Goal: Task Accomplishment & Management: Use online tool/utility

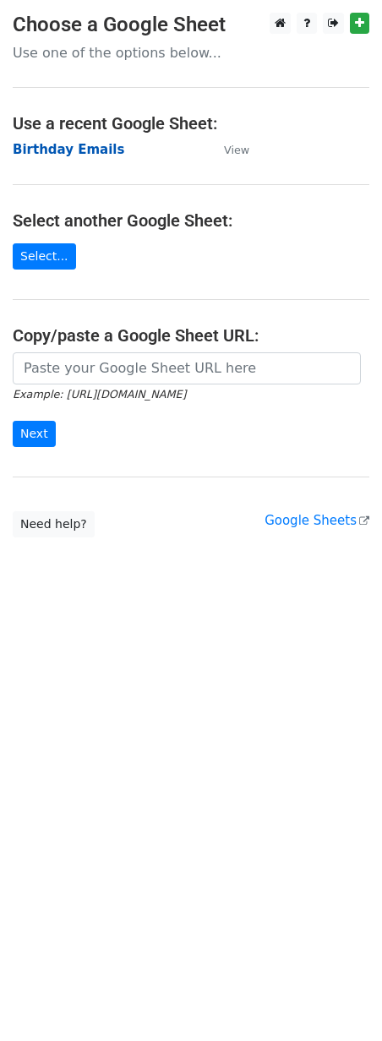
click at [46, 150] on strong "Birthday Emails" at bounding box center [69, 149] width 112 height 15
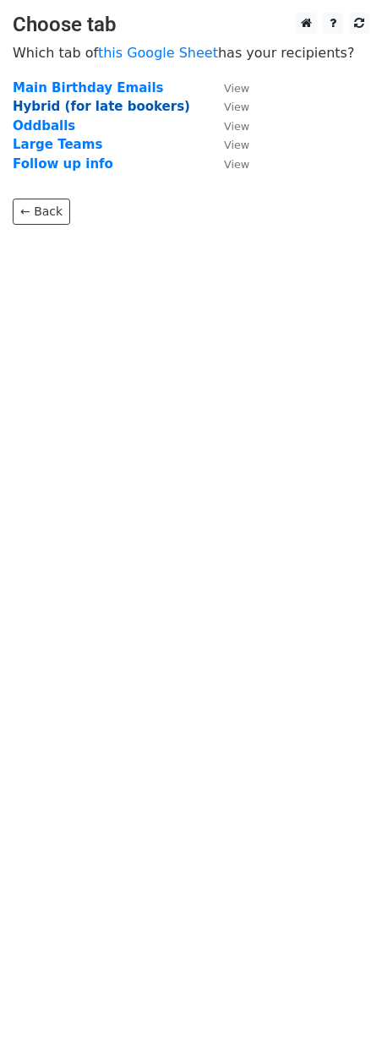
click at [46, 106] on strong "Hybrid (for late bookers)" at bounding box center [101, 106] width 177 height 15
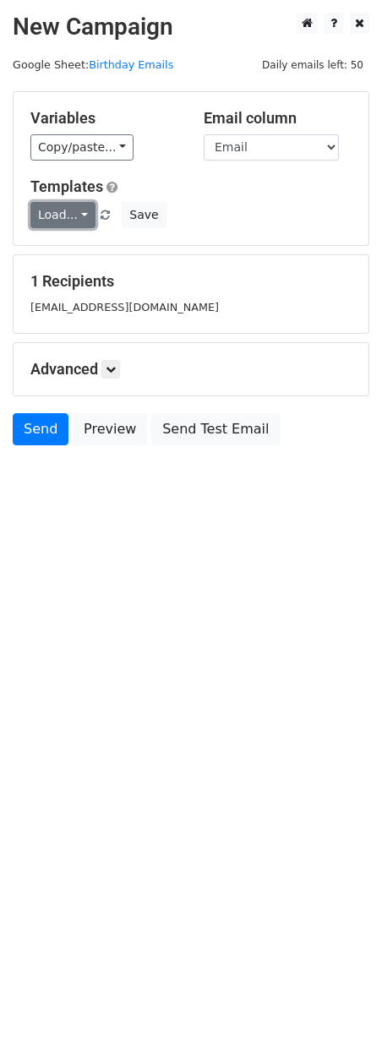
click at [82, 208] on link "Load..." at bounding box center [62, 215] width 65 height 26
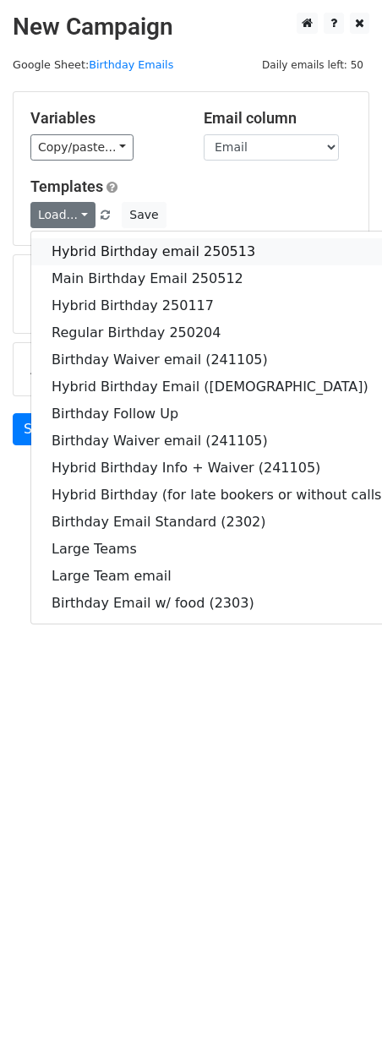
click at [90, 254] on link "Hybrid Birthday email 250513" at bounding box center [219, 251] width 376 height 27
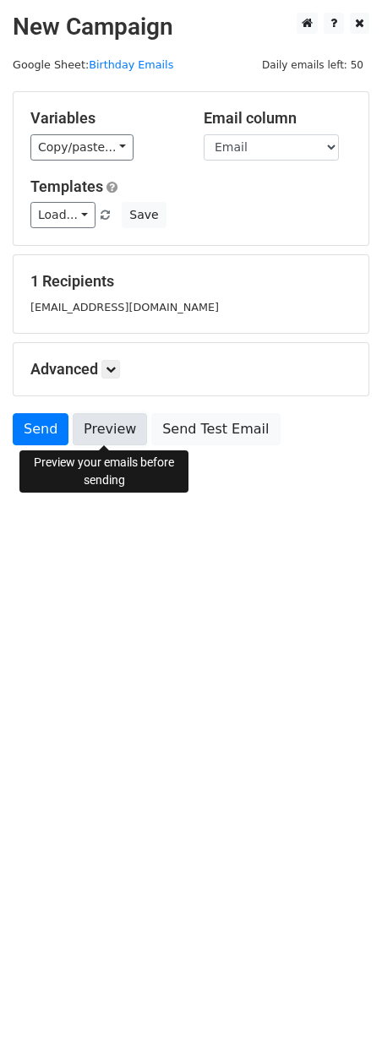
click at [95, 432] on link "Preview" at bounding box center [110, 429] width 74 height 32
click at [92, 421] on link "Preview" at bounding box center [110, 429] width 74 height 32
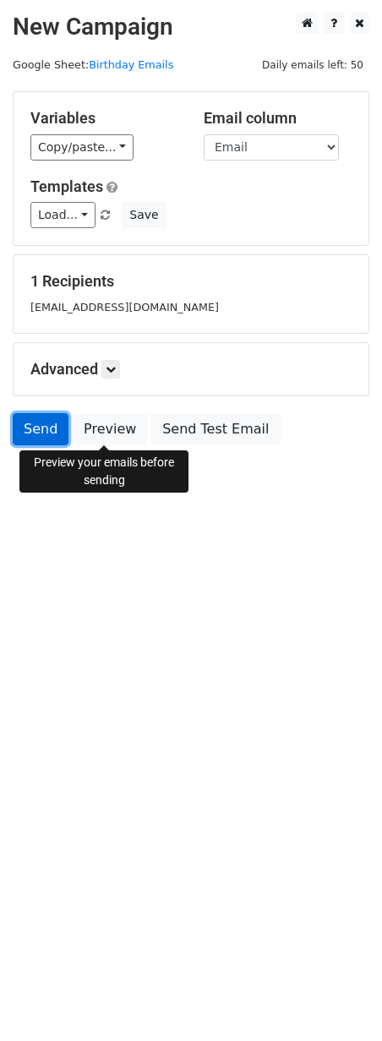
click at [38, 431] on link "Send" at bounding box center [41, 429] width 56 height 32
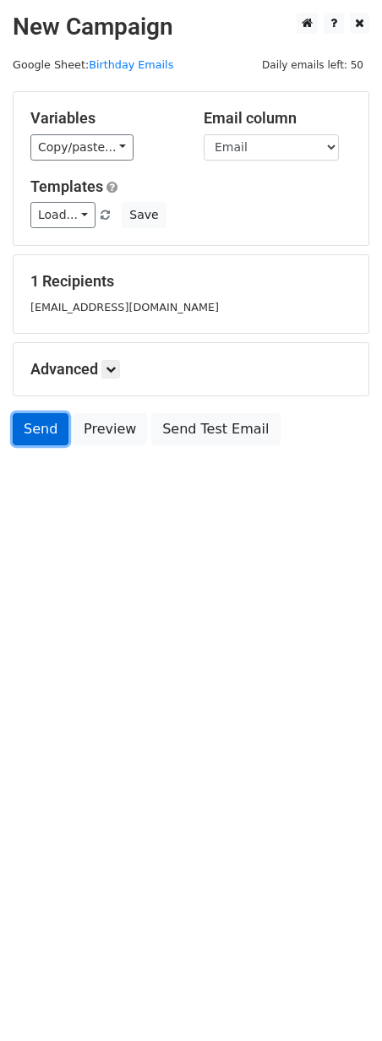
click at [38, 427] on link "Send" at bounding box center [41, 429] width 56 height 32
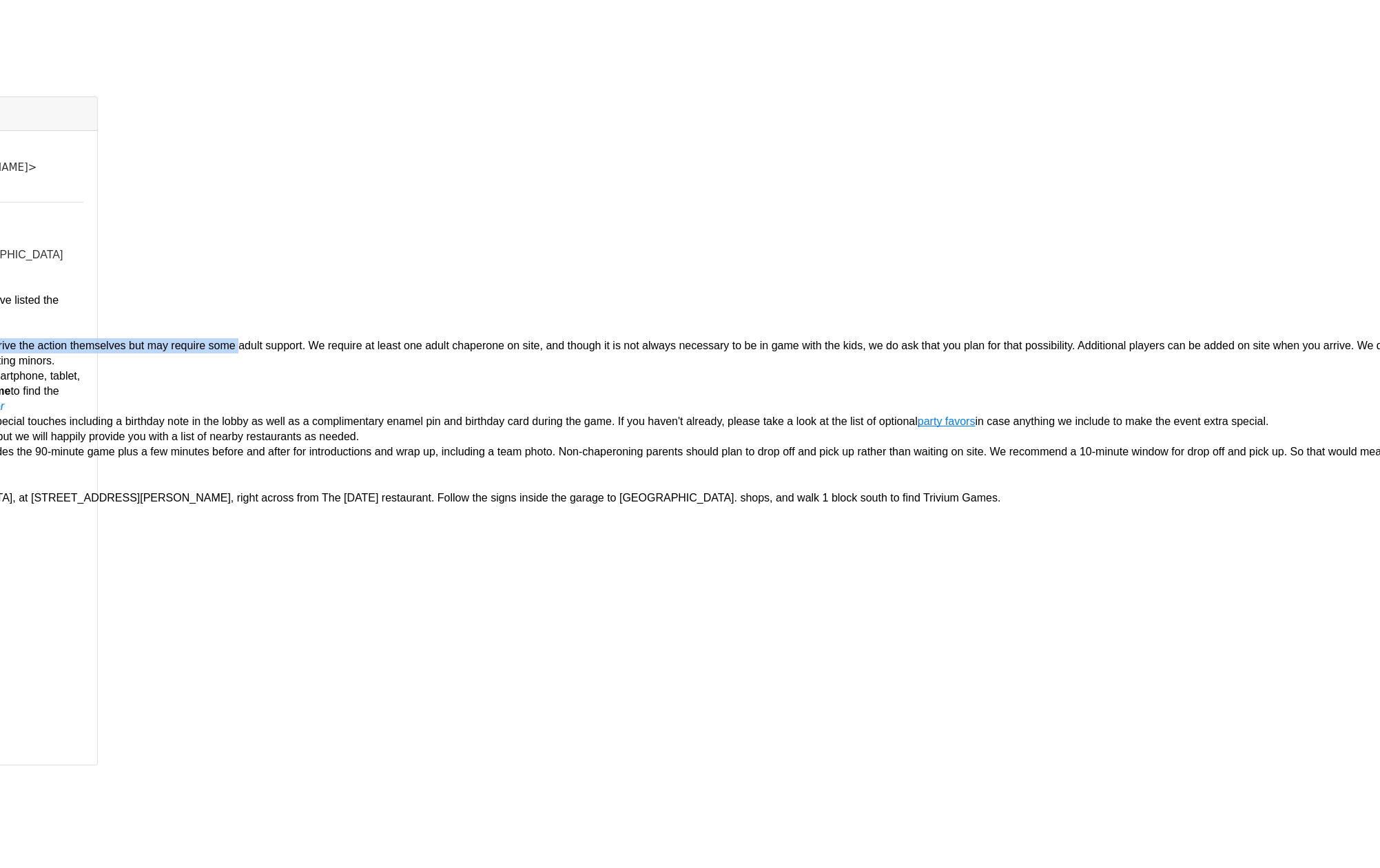
scroll to position [0, 1003]
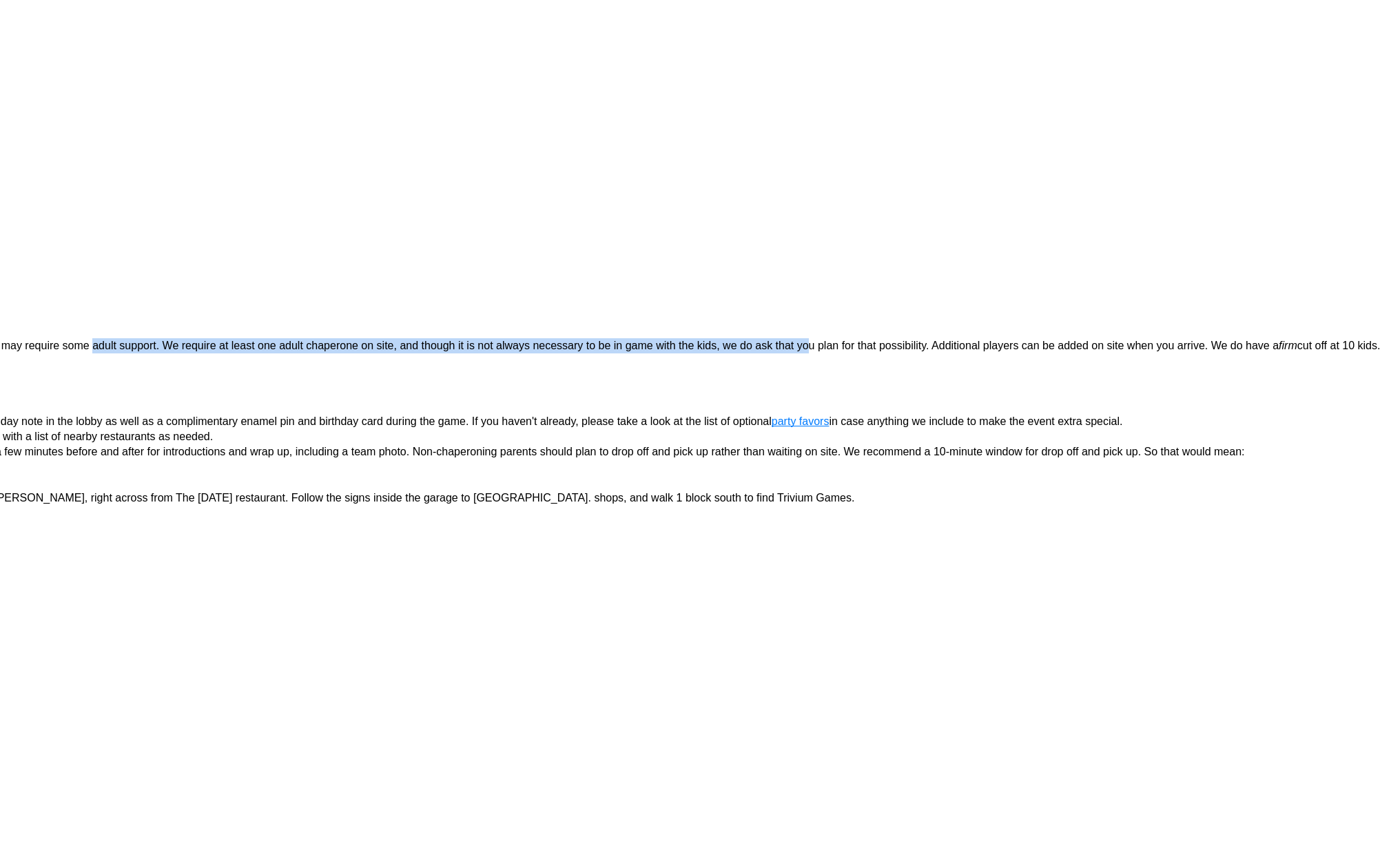
drag, startPoint x: 1084, startPoint y: 329, endPoint x: 797, endPoint y: 333, distance: 287.0
click at [540, 340] on span "At this age, the kiddos will be able to drive the action themselves but may req…" at bounding box center [471, 346] width 1614 height 11
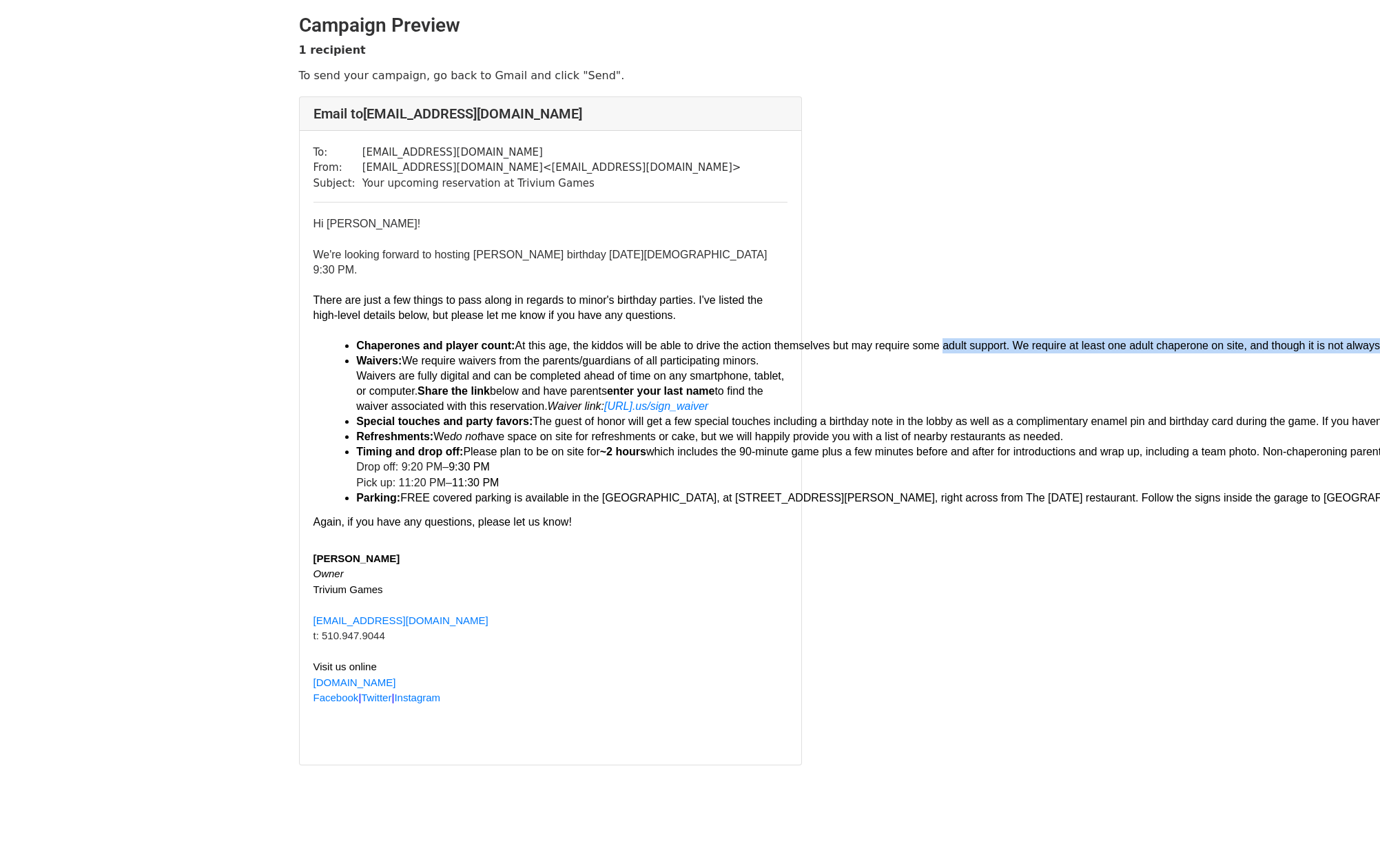
scroll to position [0, 0]
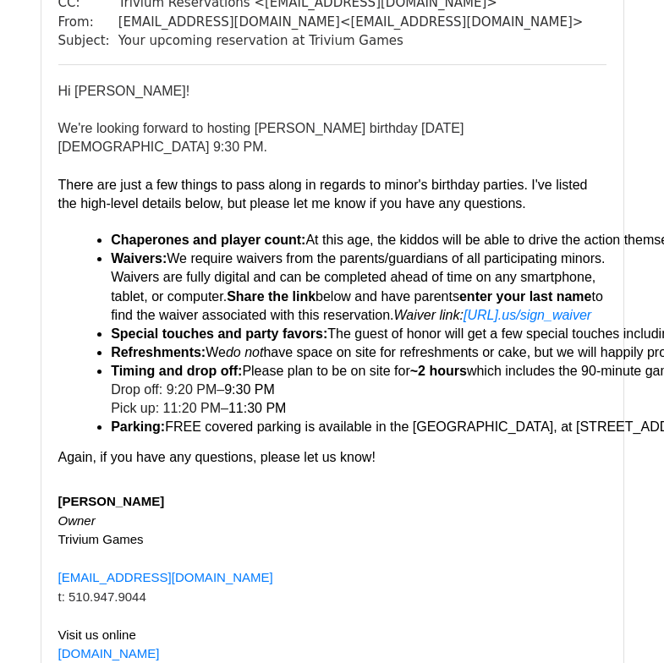
scroll to position [215, 0]
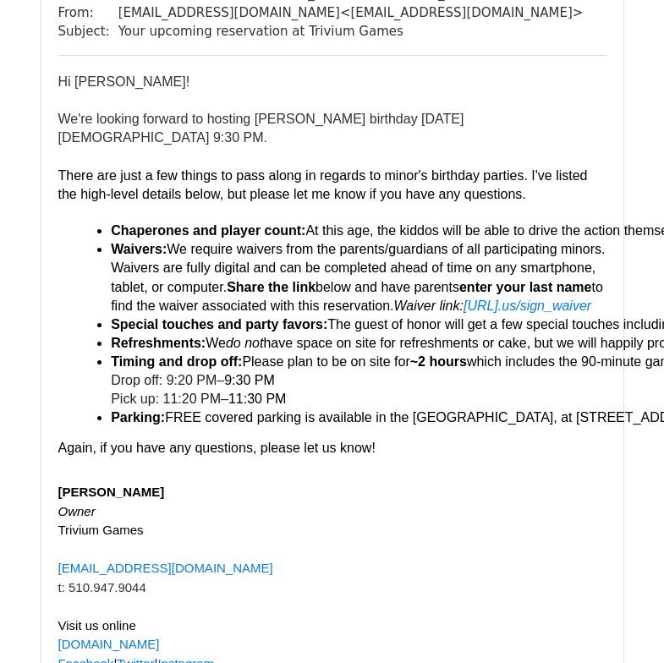
click at [462, 522] on div "Trivium Games" at bounding box center [343, 530] width 570 height 19
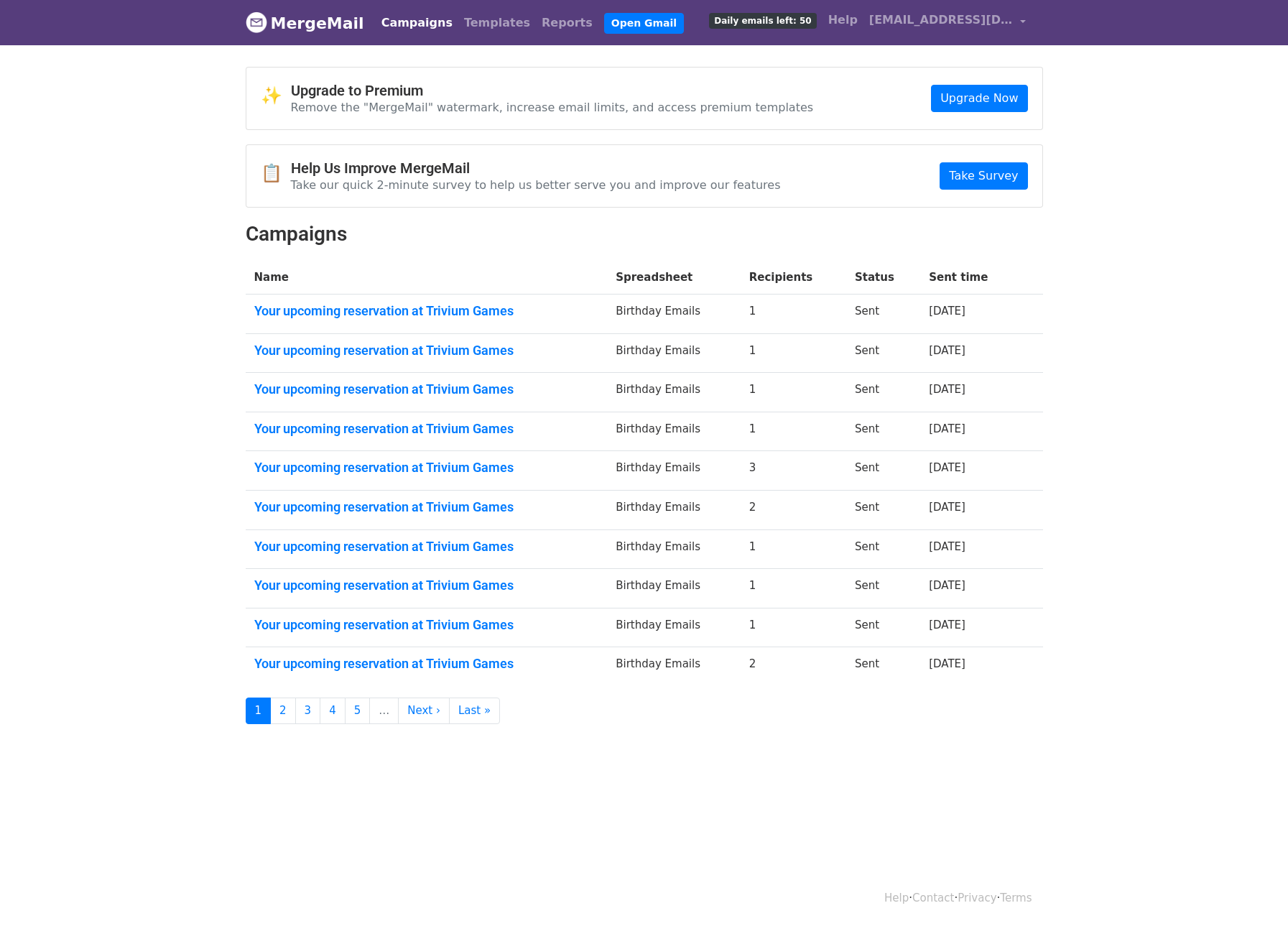
drag, startPoint x: 1209, startPoint y: 121, endPoint x: 1181, endPoint y: 95, distance: 38.2
click at [1209, 121] on body "MergeMail Campaigns Templates Reports Open Gmail Daily emails left: 50 Help jen…" at bounding box center [644, 391] width 1288 height 782
